Goal: Task Accomplishment & Management: Manage account settings

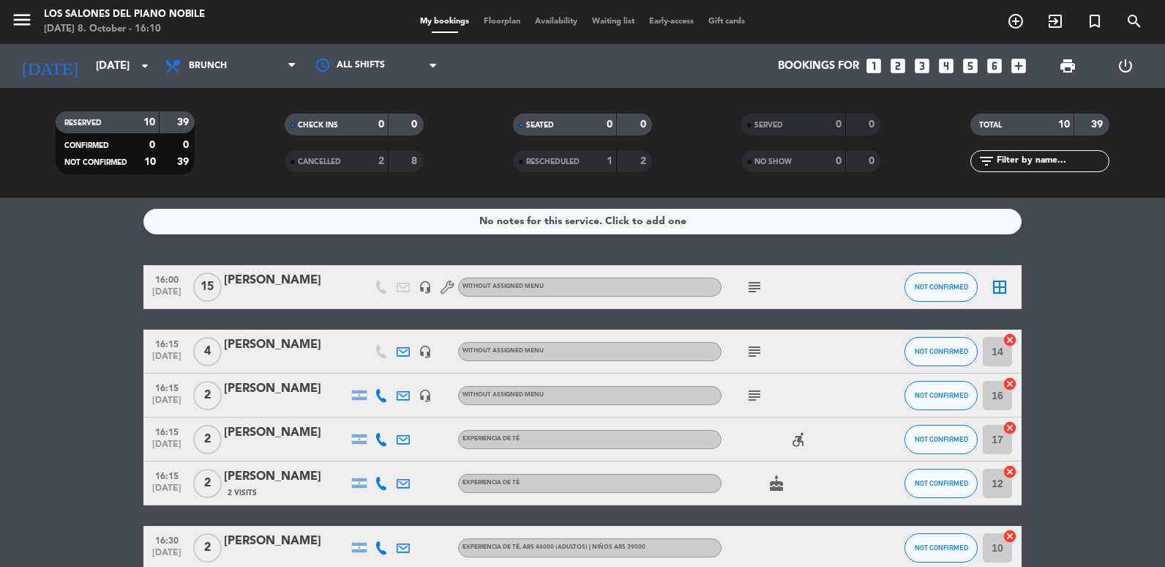
scroll to position [269, 0]
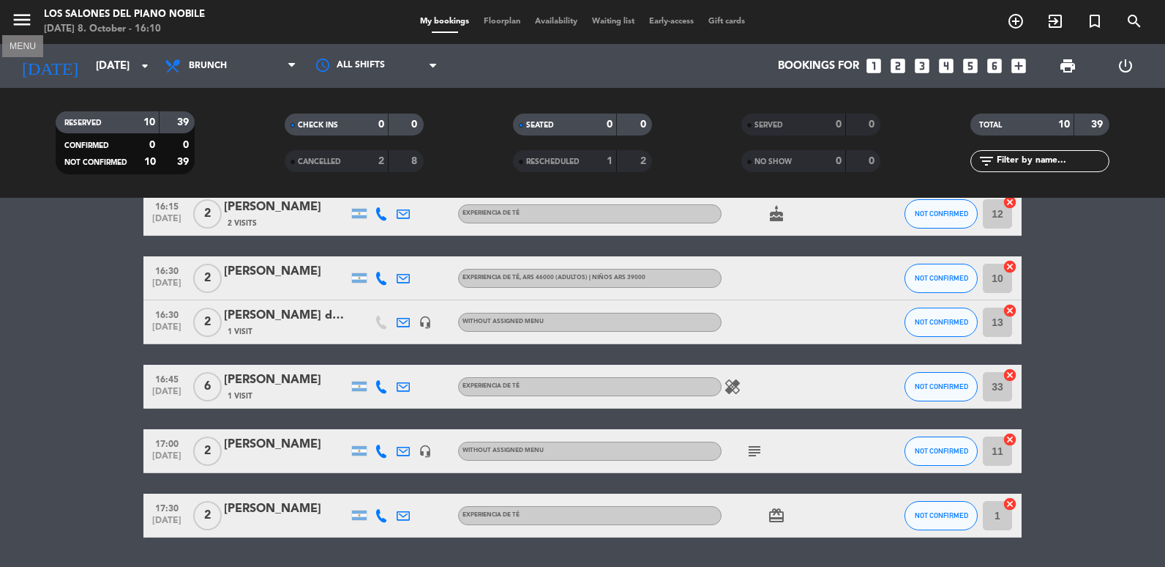
click at [18, 27] on icon "menu" at bounding box center [22, 20] width 22 height 22
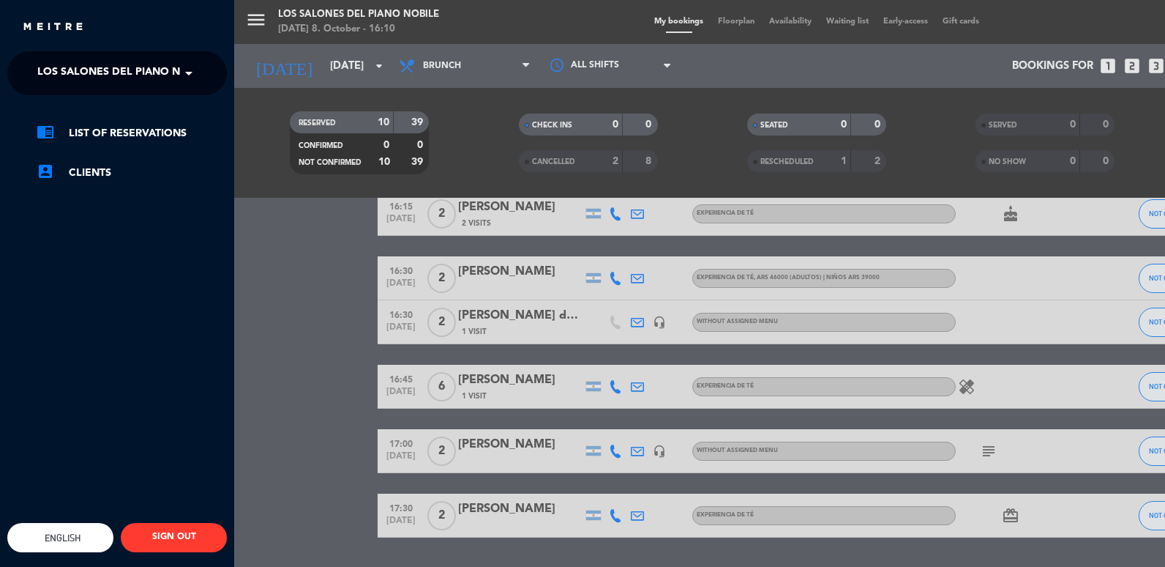
click at [184, 68] on span at bounding box center [192, 73] width 25 height 31
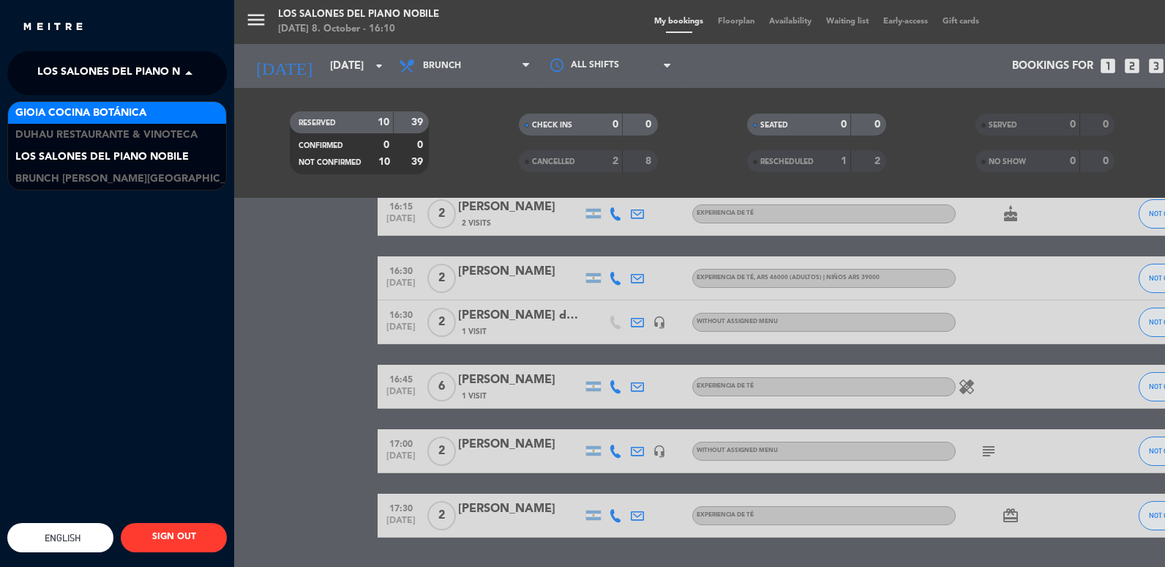
click at [105, 122] on div "Gioia Cocina Botánica" at bounding box center [117, 113] width 218 height 22
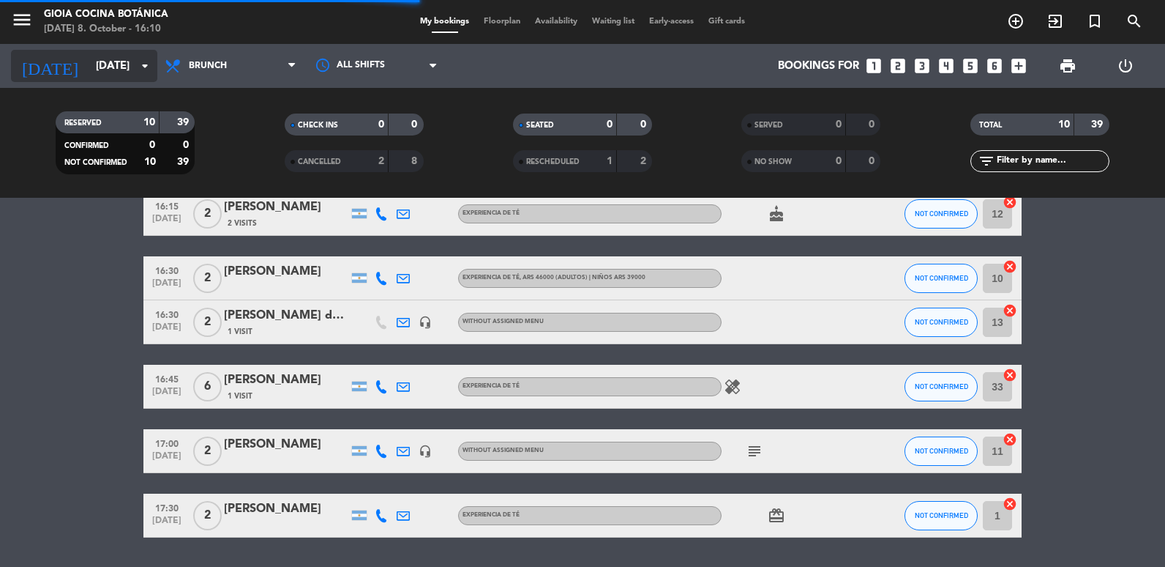
click at [120, 70] on input "[DATE]" at bounding box center [159, 66] width 141 height 27
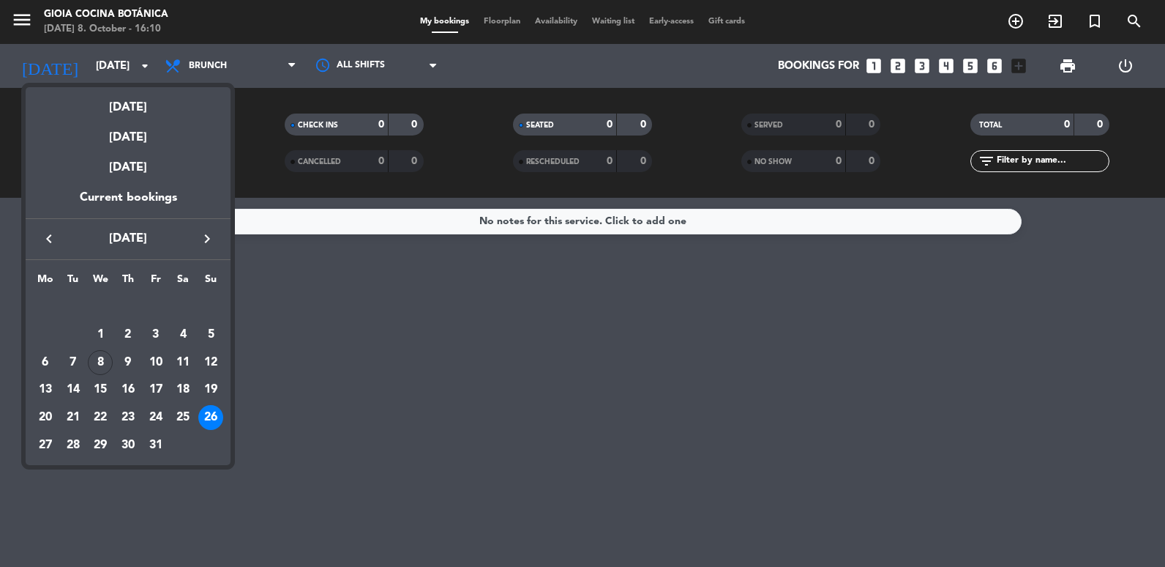
click at [216, 419] on div "26" at bounding box center [210, 417] width 25 height 25
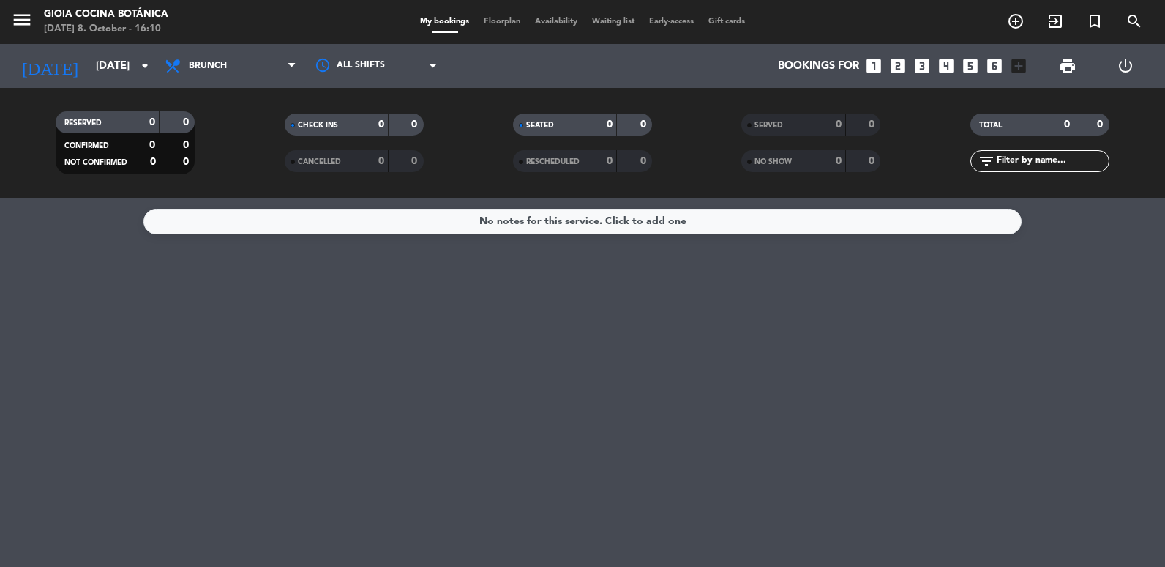
click at [896, 70] on icon "looks_two" at bounding box center [898, 65] width 19 height 19
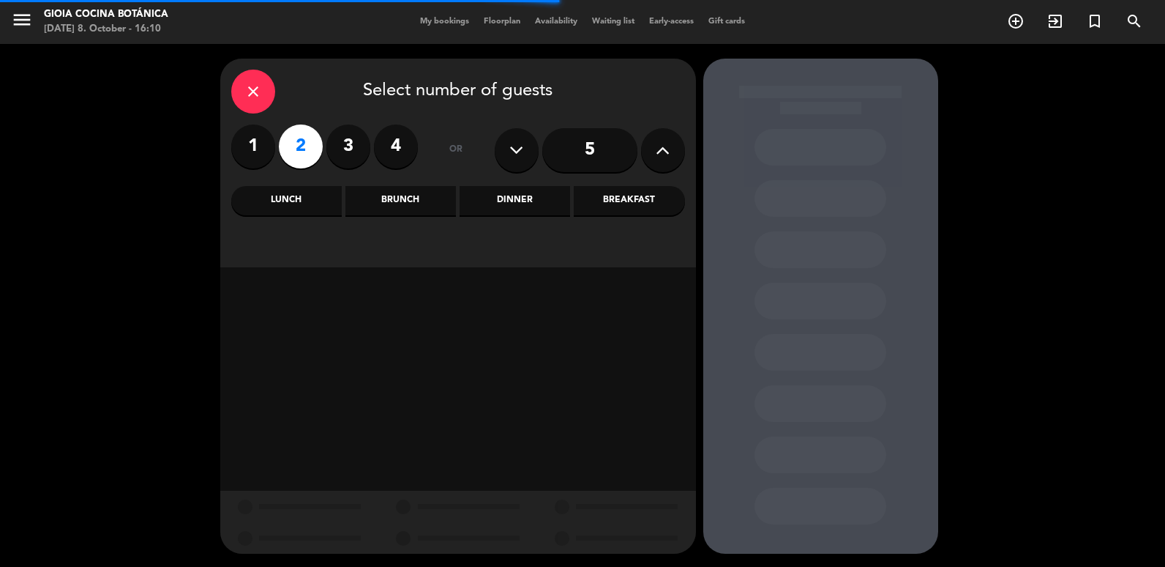
click at [433, 197] on div "Brunch" at bounding box center [400, 200] width 111 height 29
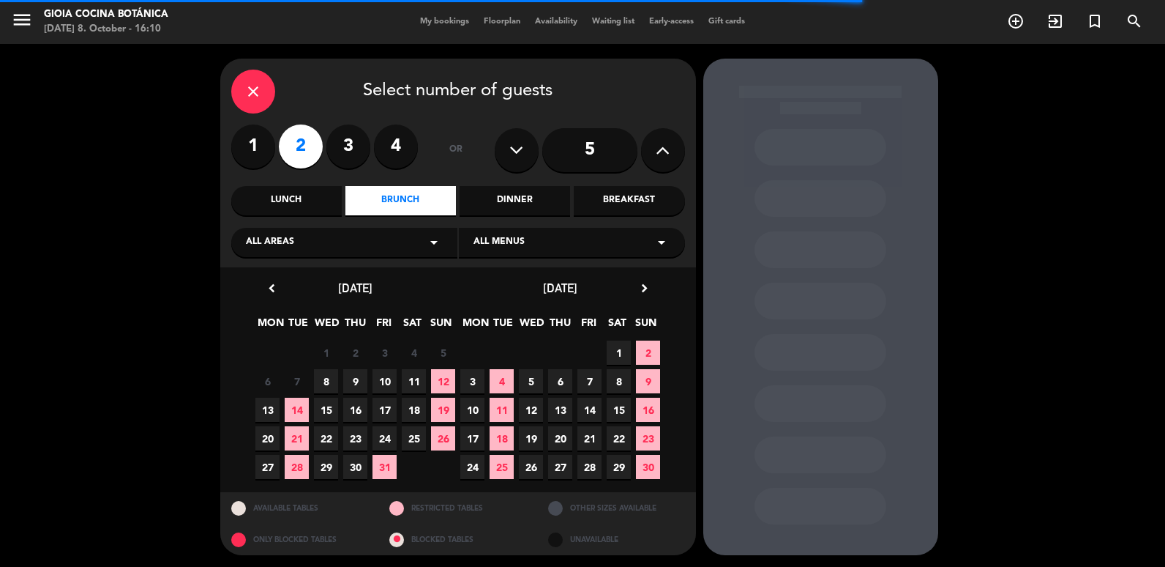
click at [417, 431] on span "25" at bounding box center [414, 438] width 24 height 24
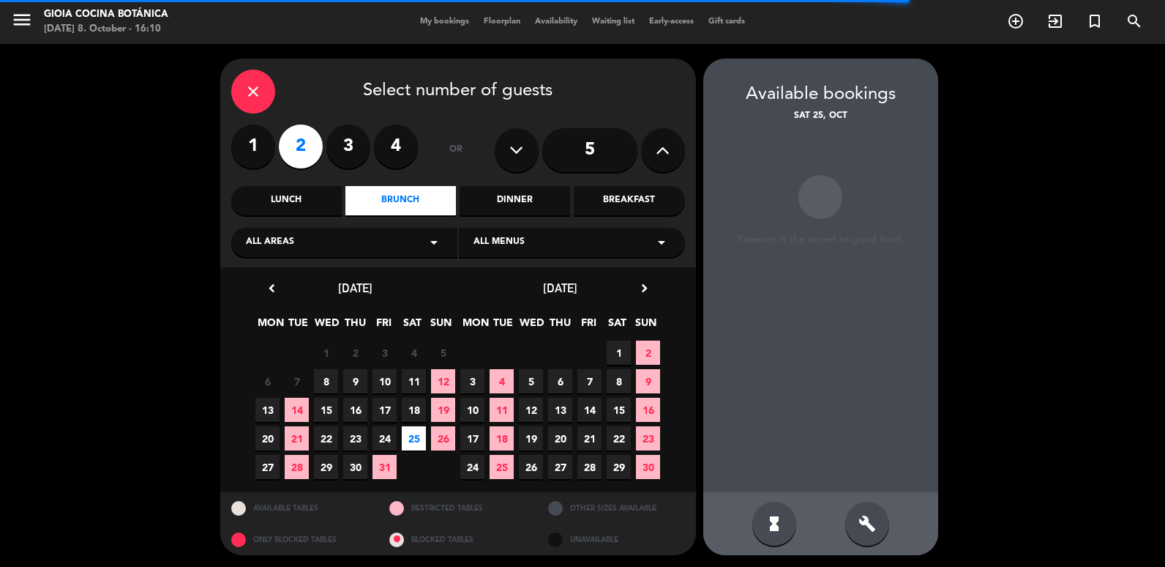
scroll to position [2, 0]
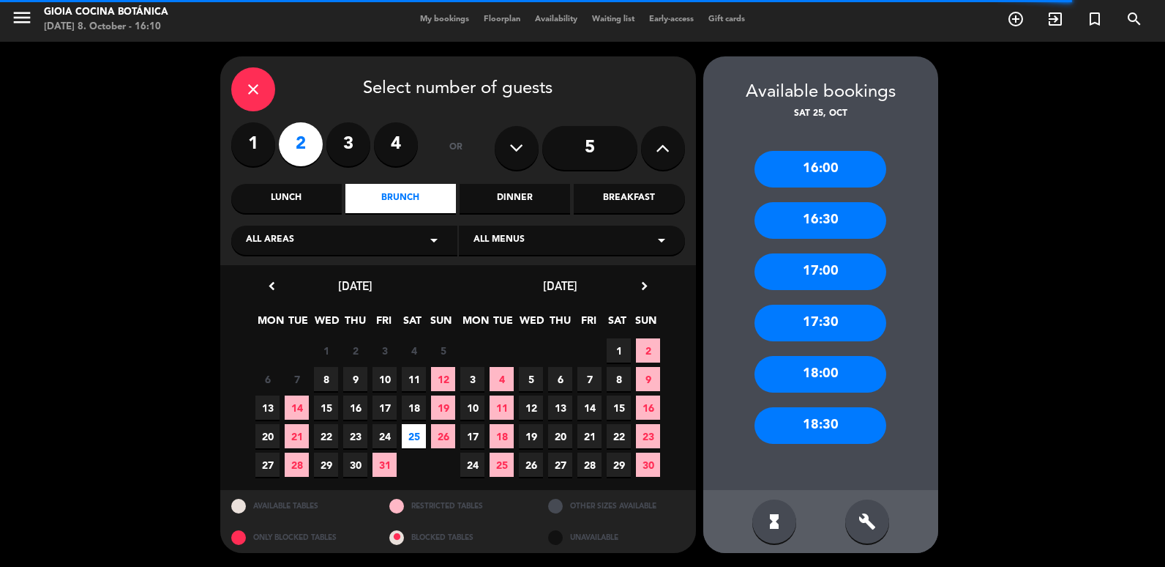
click at [242, 81] on div "close" at bounding box center [253, 89] width 44 height 44
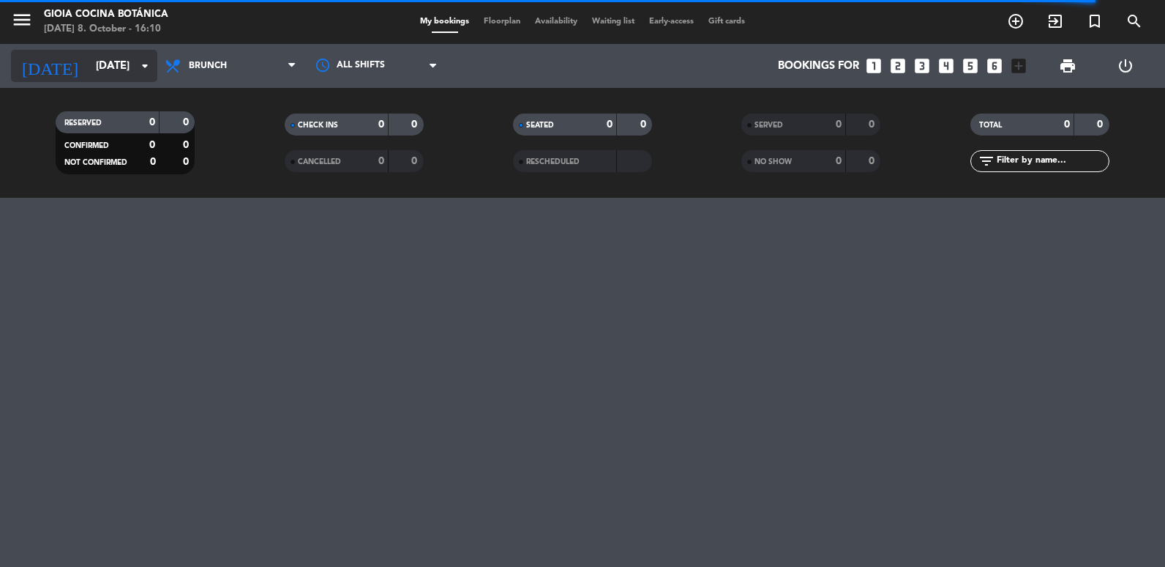
click at [122, 77] on input "[DATE]" at bounding box center [159, 66] width 141 height 27
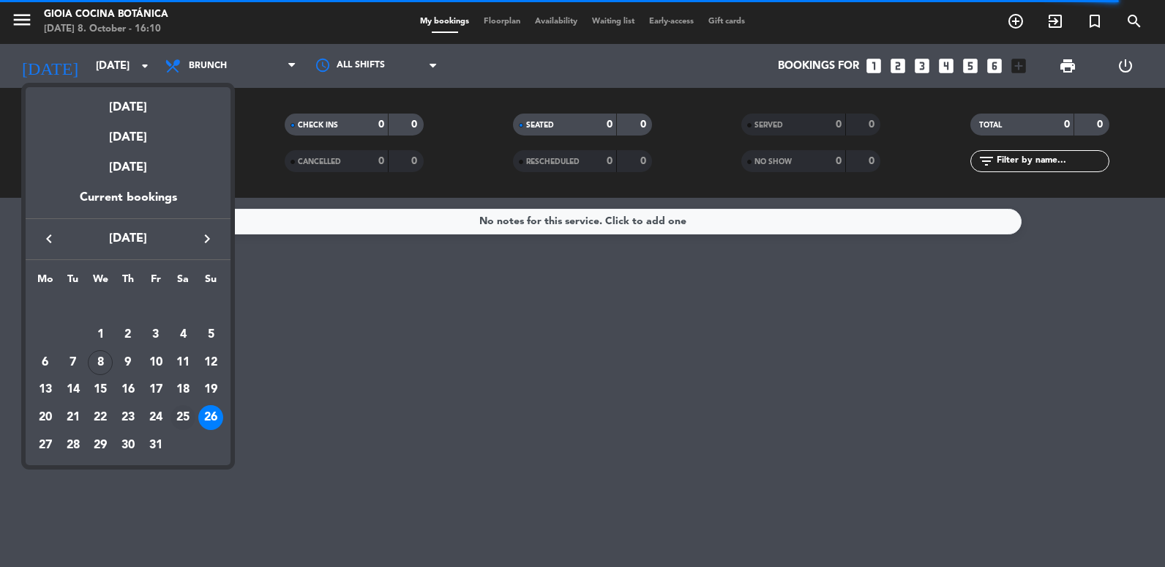
click at [184, 414] on div "25" at bounding box center [183, 417] width 25 height 25
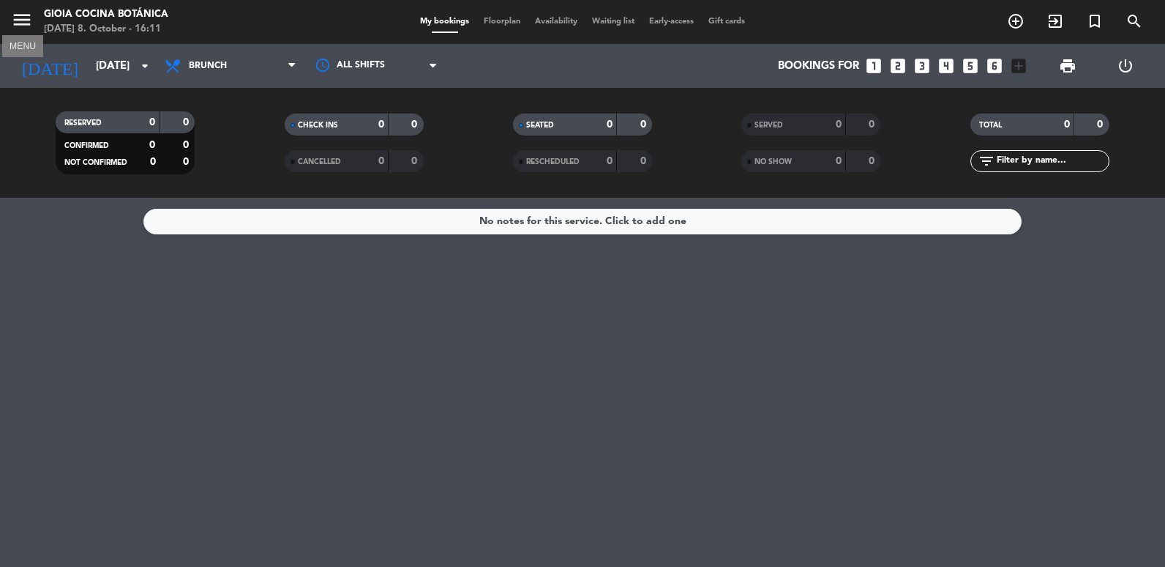
drag, startPoint x: 16, startPoint y: 20, endPoint x: 61, endPoint y: 39, distance: 48.3
click at [17, 20] on icon "menu" at bounding box center [22, 20] width 22 height 22
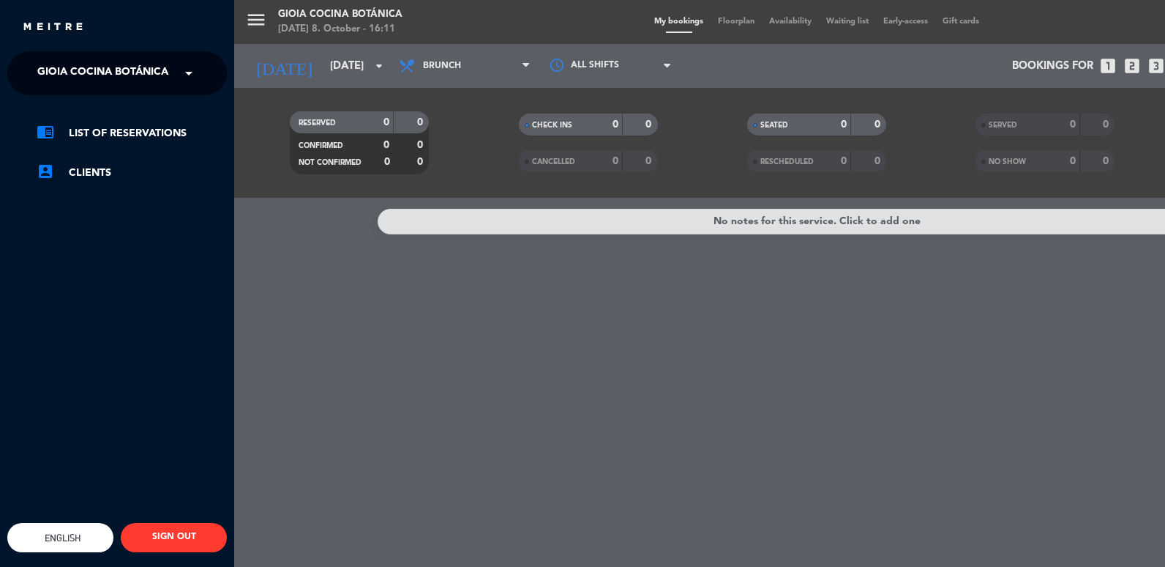
click at [184, 83] on span at bounding box center [192, 73] width 25 height 31
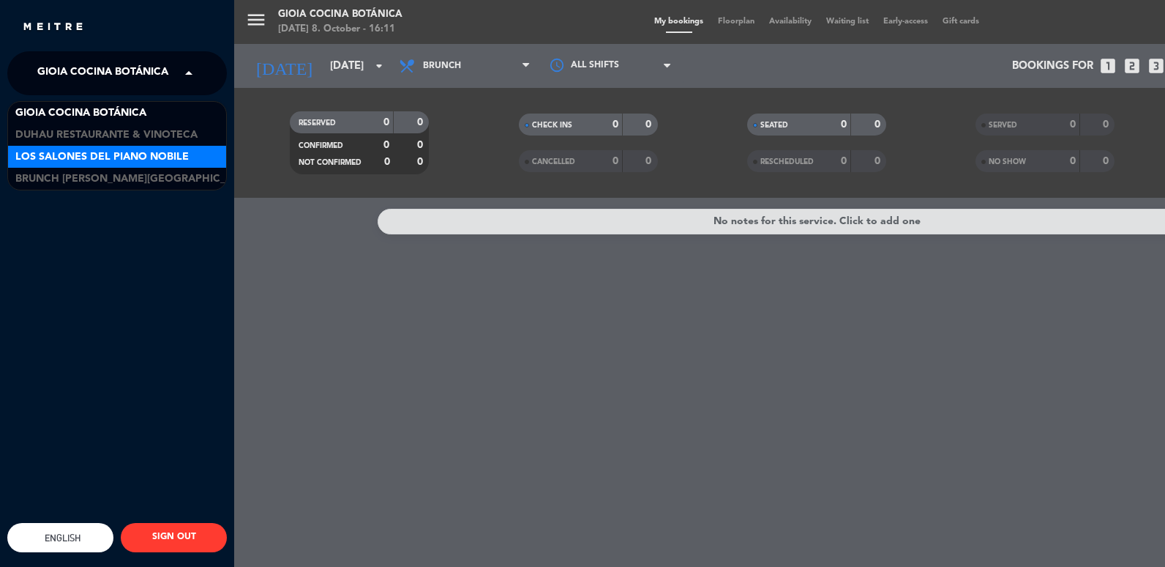
click at [127, 152] on span "Los Salones del Piano Nobile" at bounding box center [101, 157] width 173 height 17
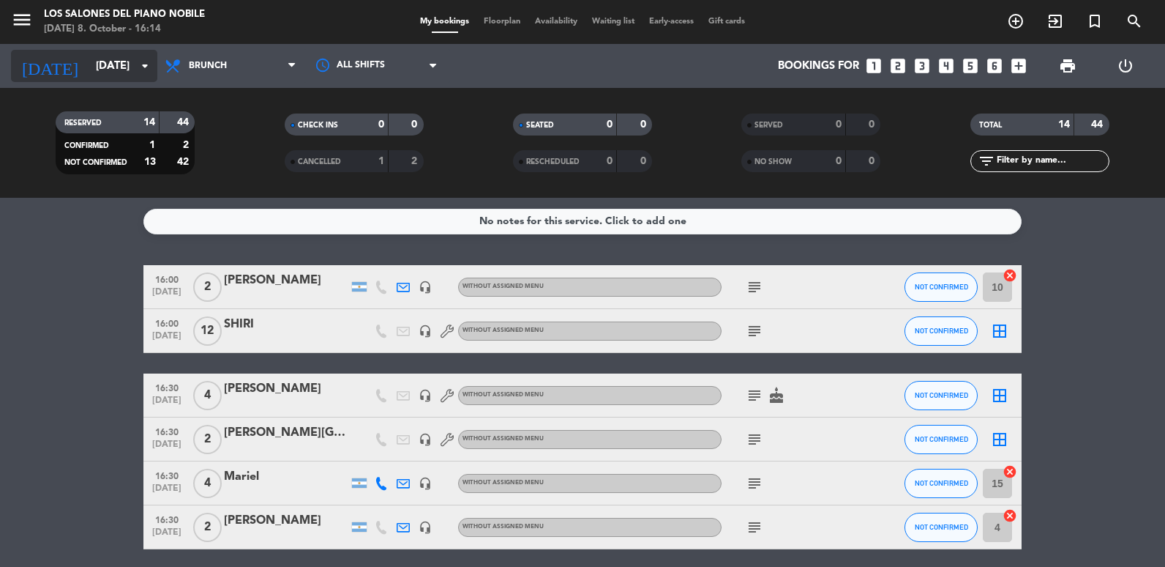
click at [120, 72] on input "[DATE]" at bounding box center [159, 66] width 141 height 27
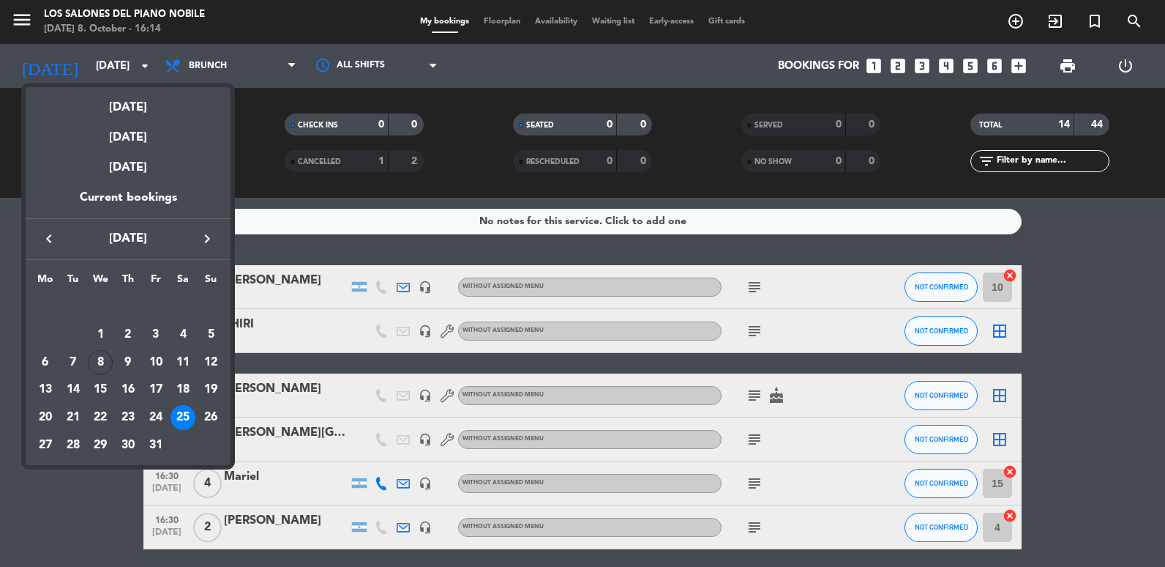
click at [201, 242] on icon "keyboard_arrow_right" at bounding box center [207, 239] width 18 height 18
click at [179, 327] on div "8" at bounding box center [183, 334] width 25 height 25
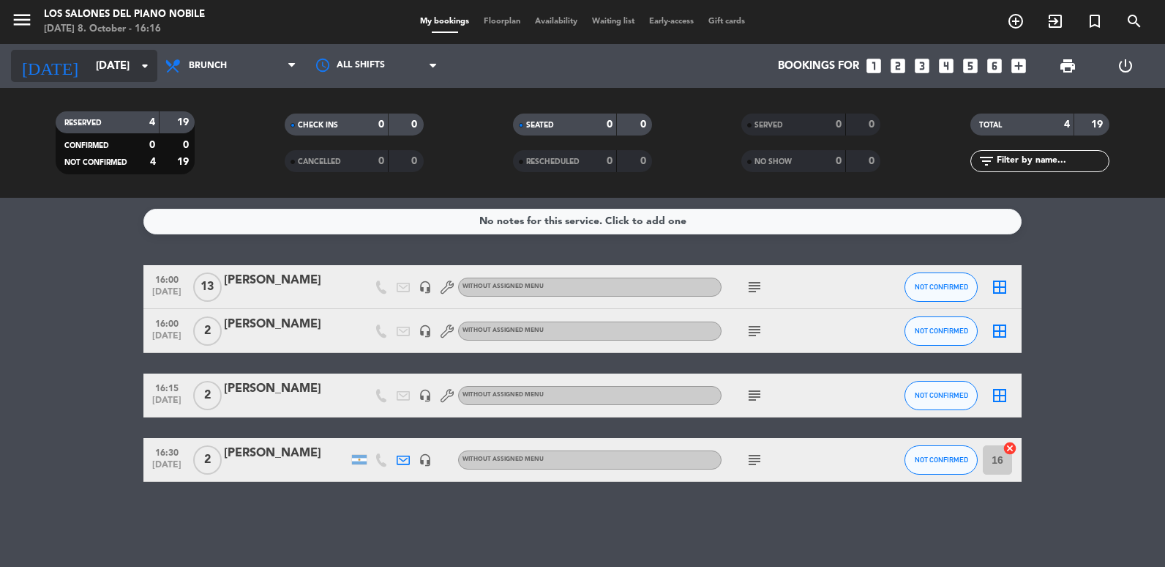
click at [149, 58] on icon "arrow_drop_down" at bounding box center [145, 66] width 18 height 18
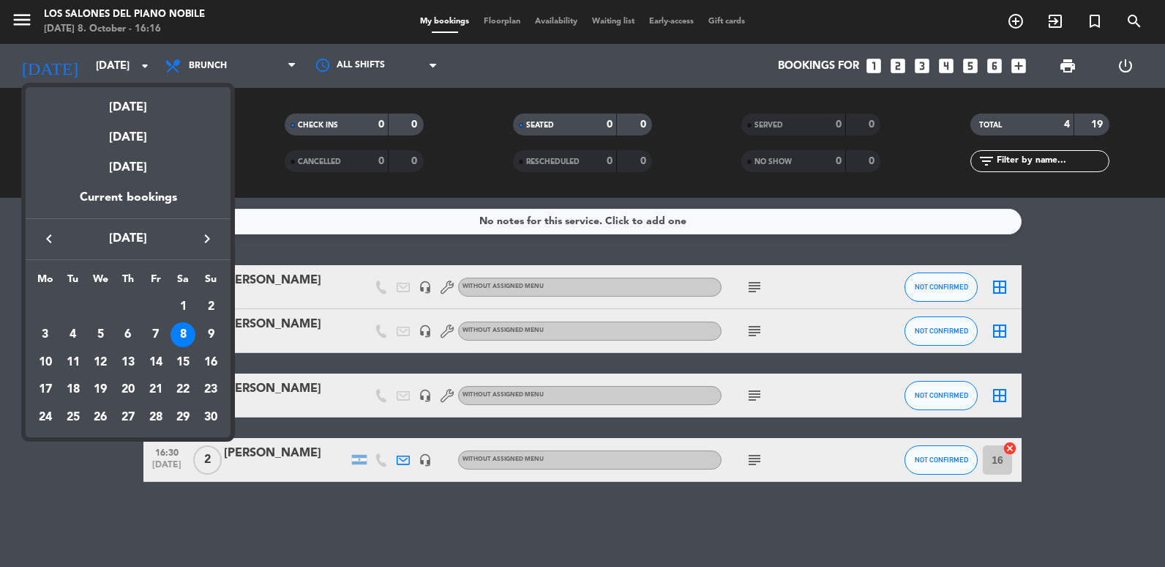
click at [43, 233] on icon "keyboard_arrow_left" at bounding box center [49, 239] width 18 height 18
click at [51, 416] on div "20" at bounding box center [45, 417] width 25 height 25
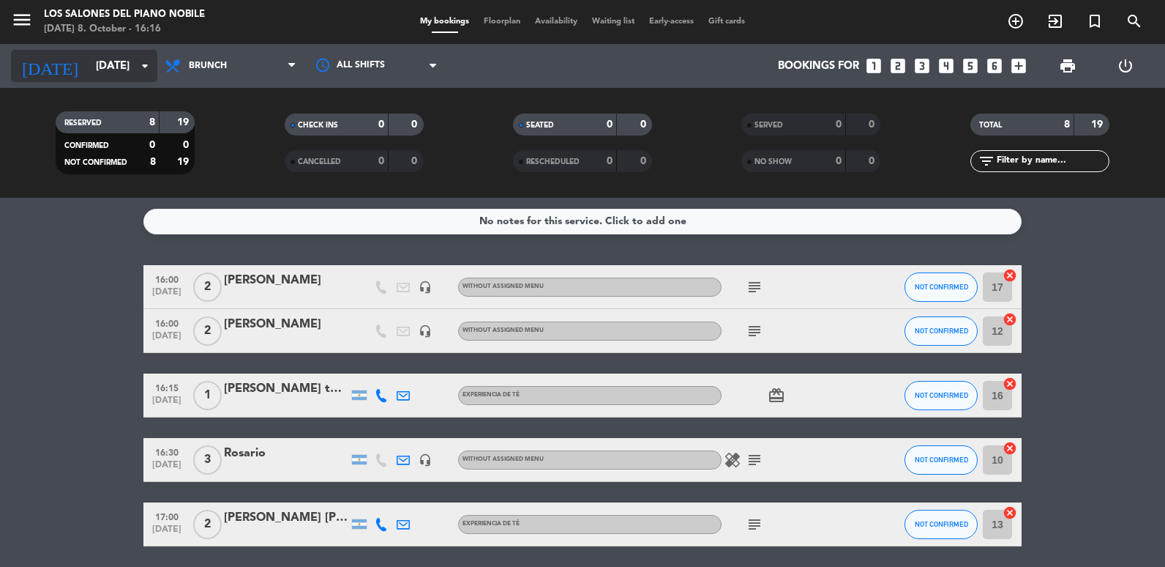
click at [102, 78] on input "[DATE]" at bounding box center [159, 66] width 141 height 27
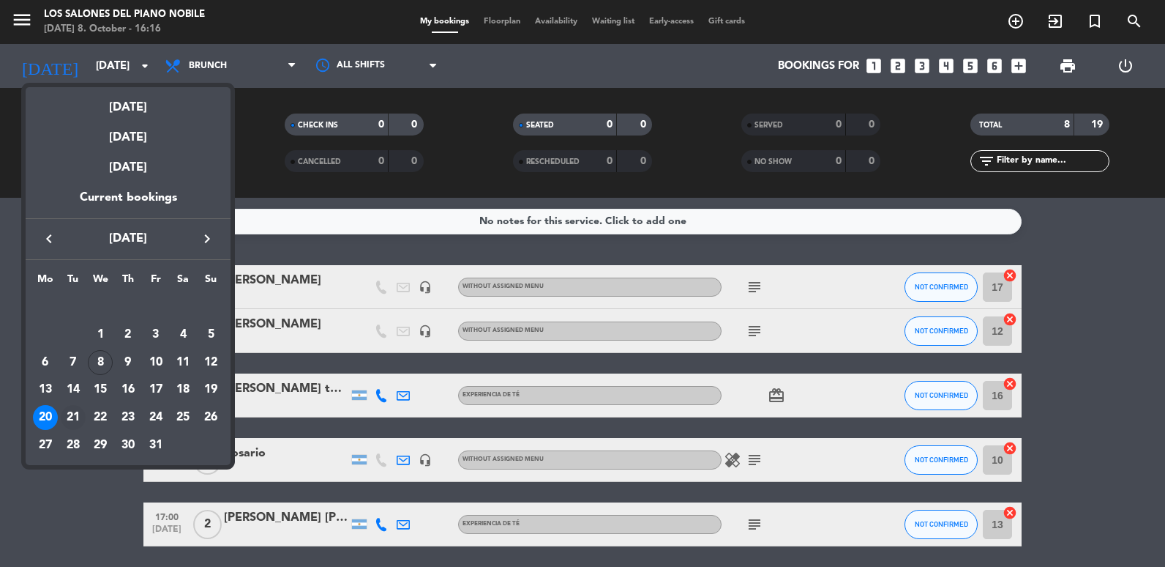
click at [70, 405] on div "21" at bounding box center [73, 417] width 25 height 25
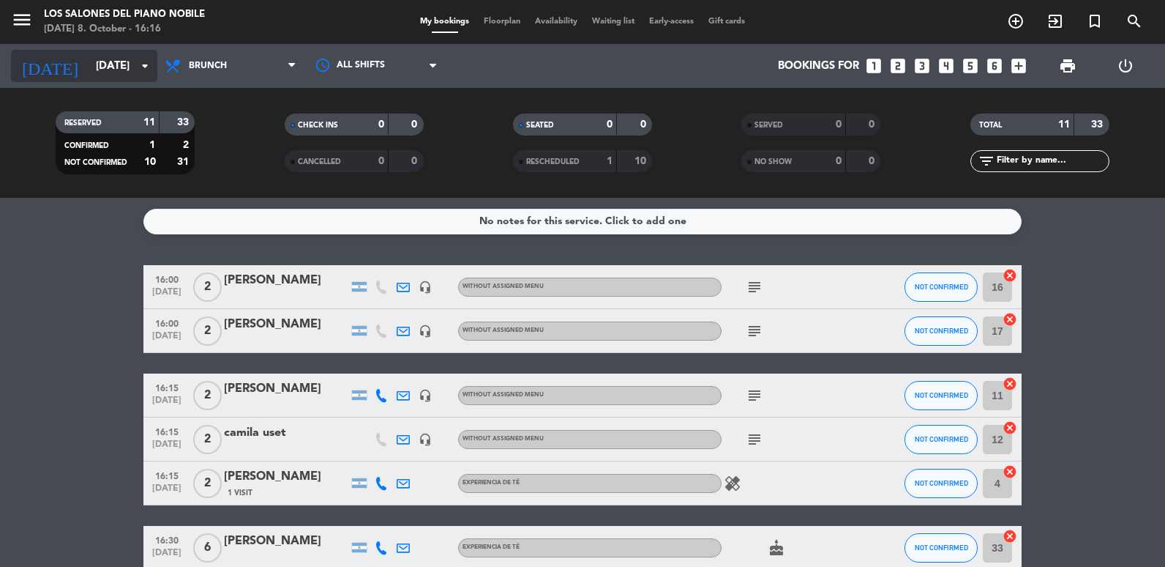
click at [113, 59] on input "[DATE]" at bounding box center [159, 66] width 141 height 27
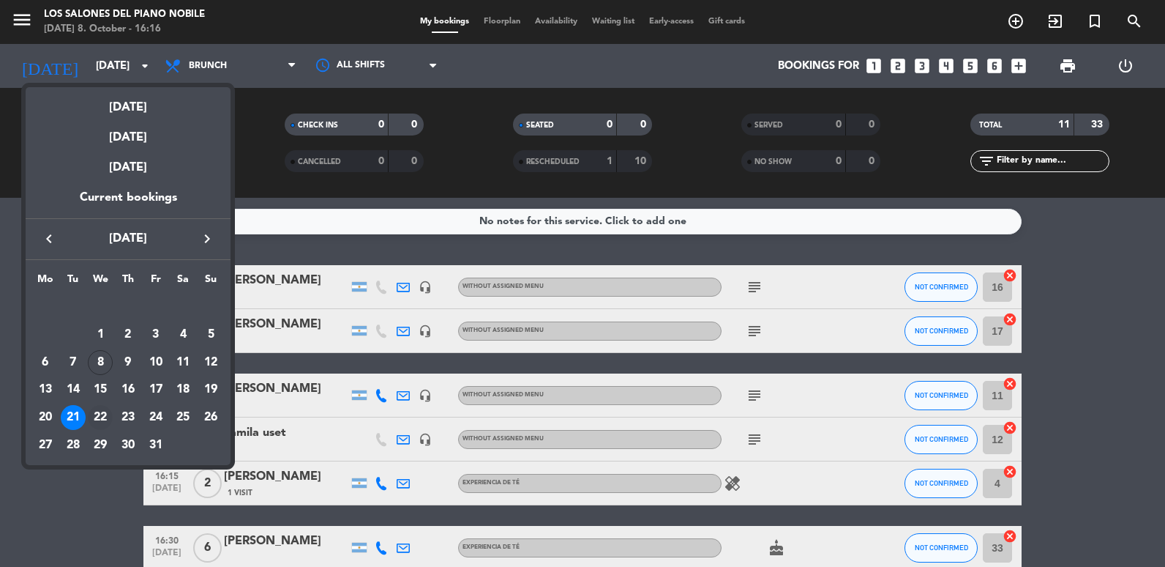
click at [101, 408] on div "22" at bounding box center [100, 417] width 25 height 25
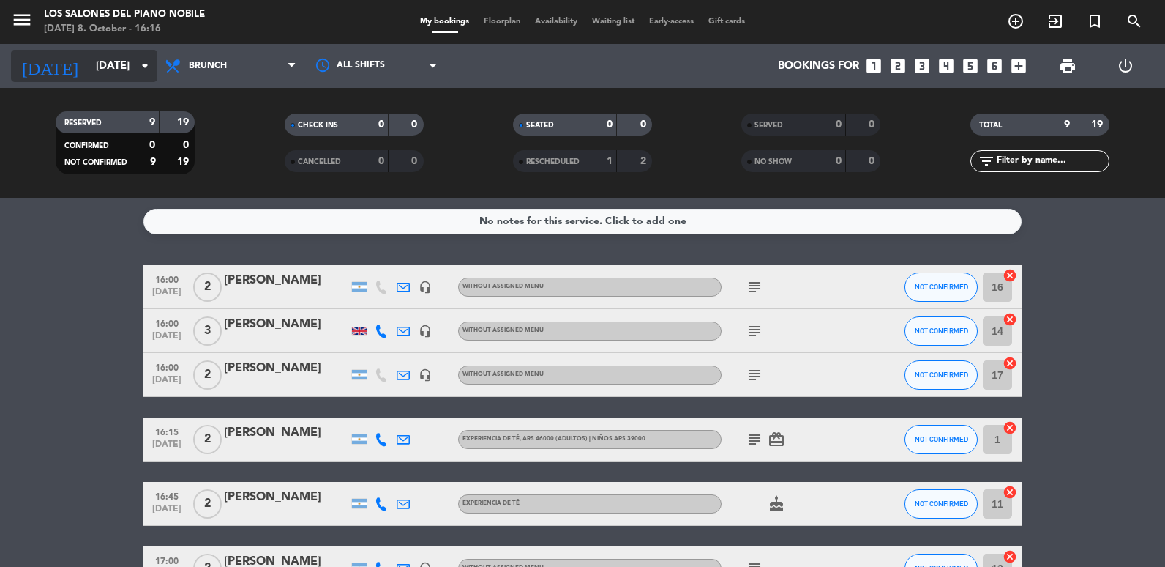
click at [116, 73] on input "[DATE]" at bounding box center [159, 66] width 141 height 27
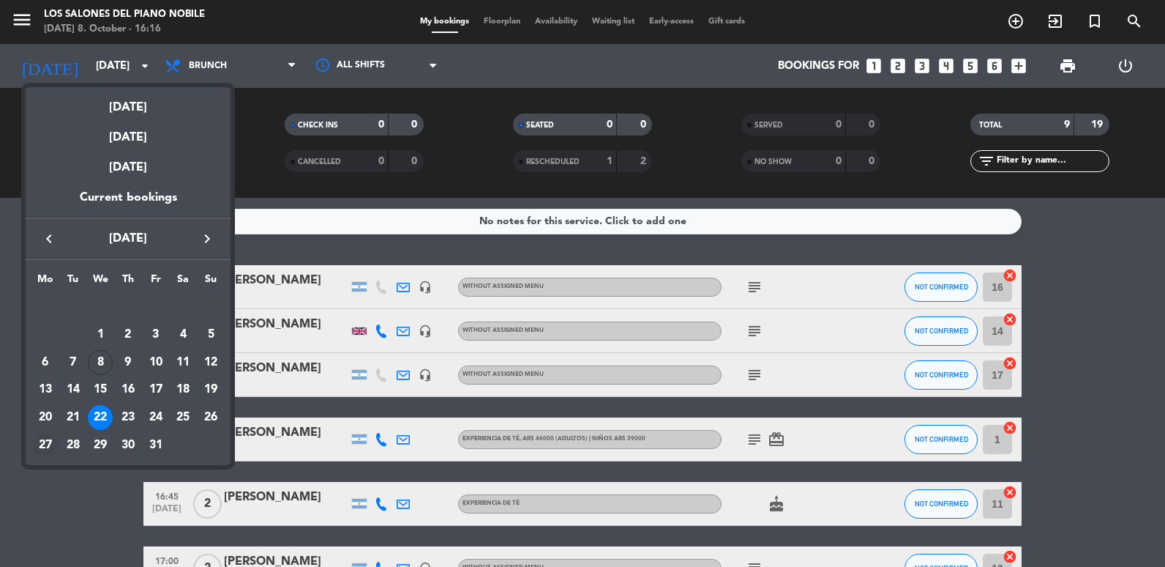
click at [49, 441] on div "27" at bounding box center [45, 445] width 25 height 25
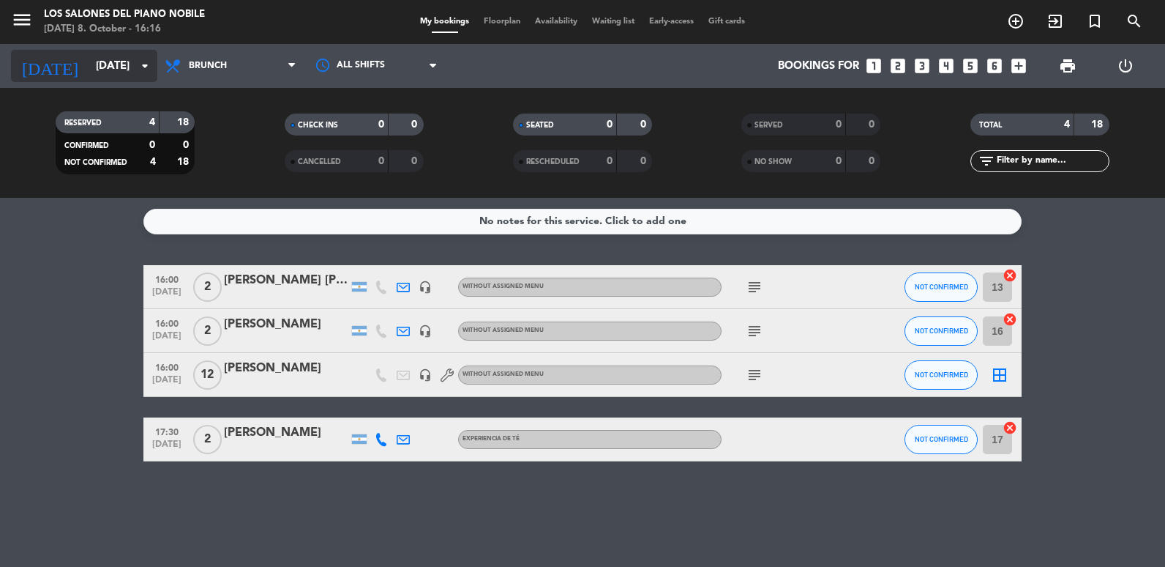
click at [89, 53] on input "[DATE]" at bounding box center [159, 66] width 141 height 27
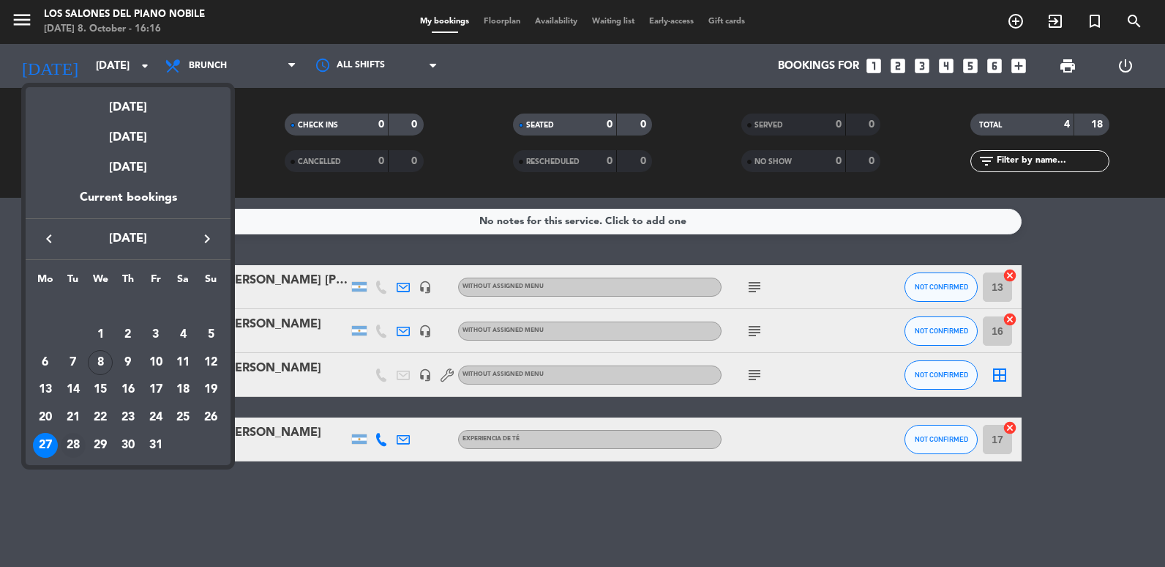
click at [71, 434] on div "28" at bounding box center [73, 445] width 25 height 25
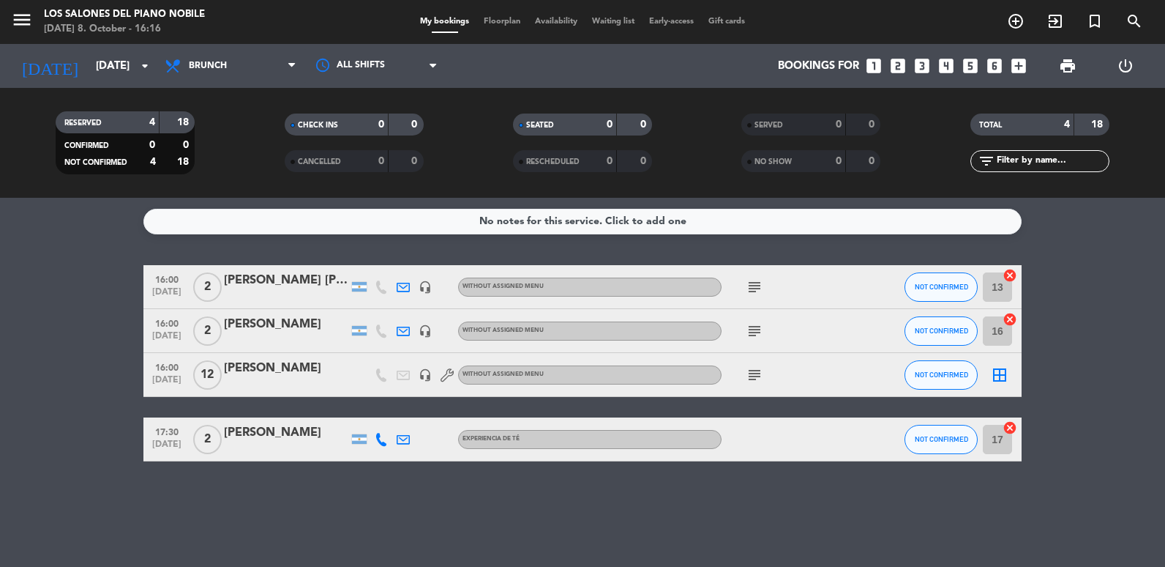
type input "[DATE]"
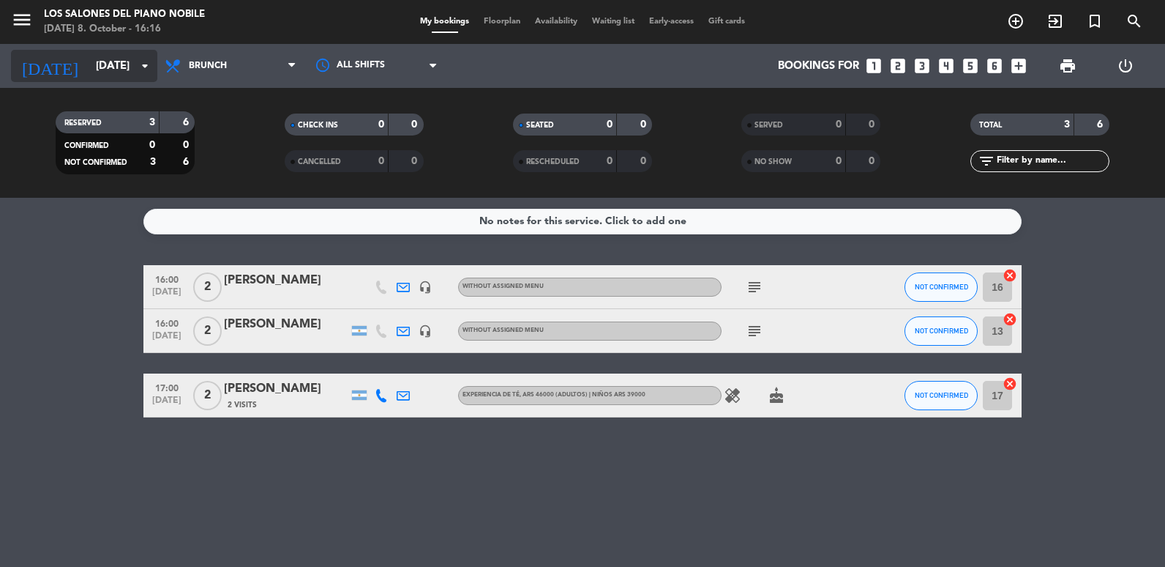
click at [107, 51] on div "[DATE] [DATE] arrow_drop_down" at bounding box center [84, 66] width 146 height 32
